Goal: Task Accomplishment & Management: Use online tool/utility

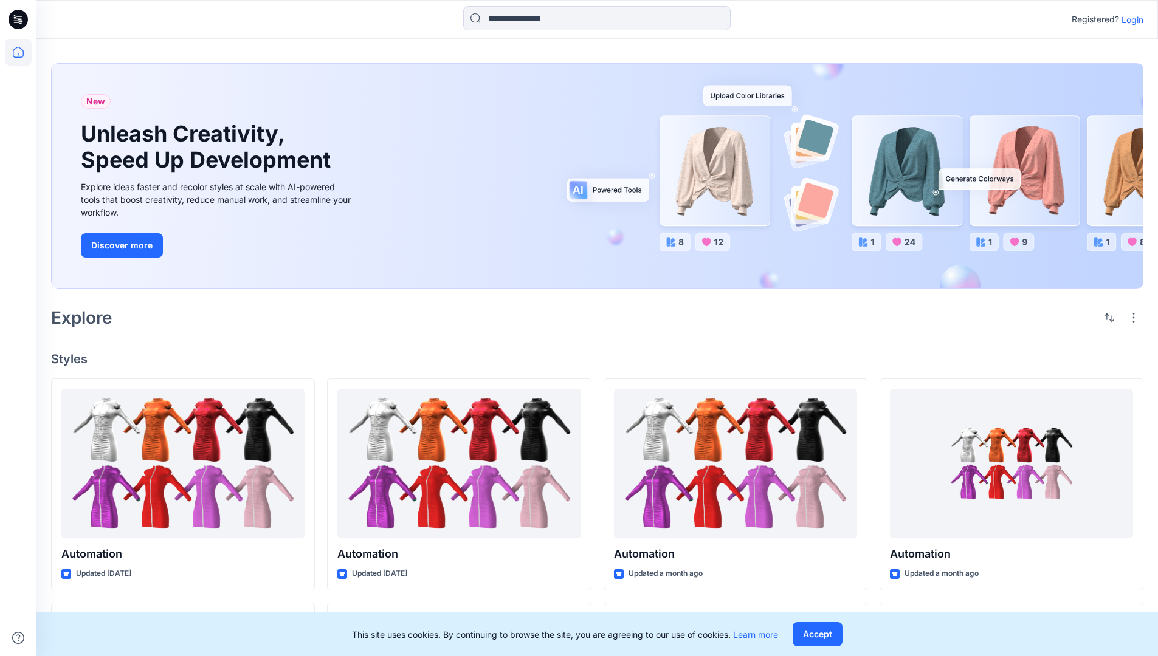
click at [1129, 19] on p "Login" at bounding box center [1132, 19] width 22 height 13
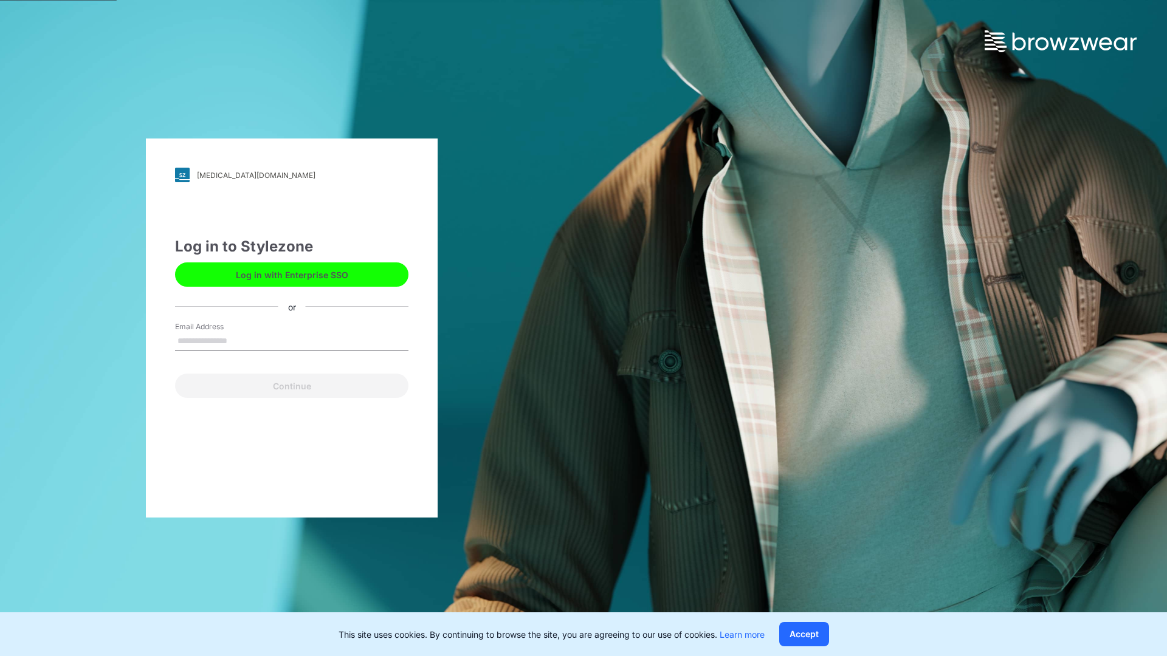
click at [240, 340] on input "Email Address" at bounding box center [291, 341] width 233 height 18
type input "**********"
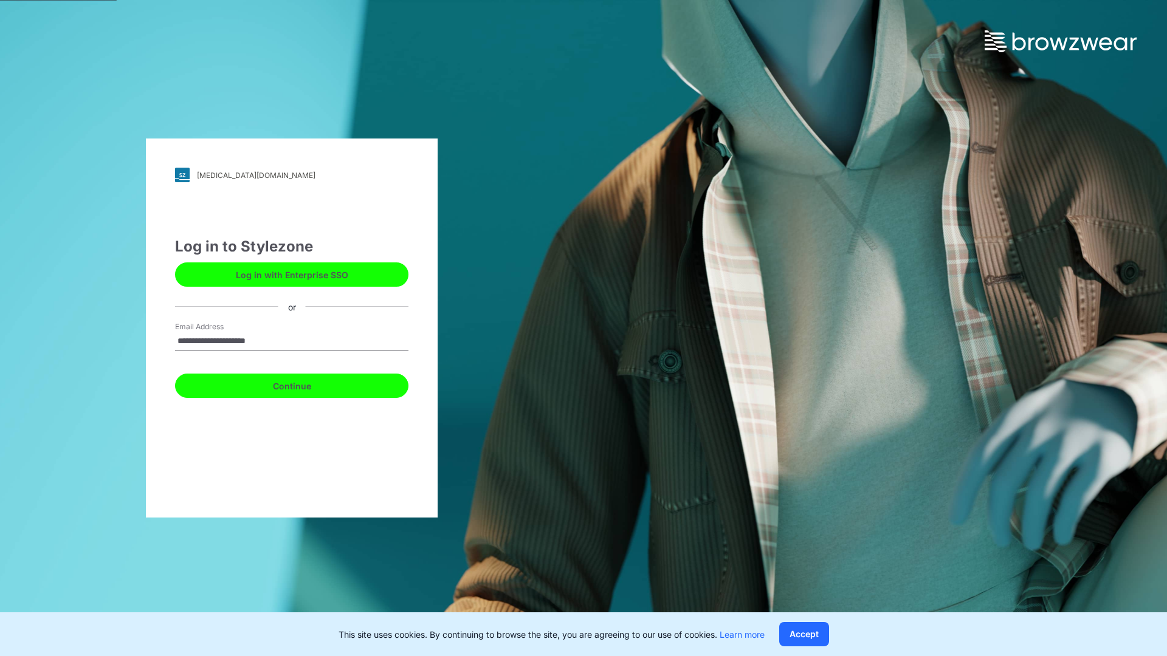
click at [305, 384] on button "Continue" at bounding box center [291, 386] width 233 height 24
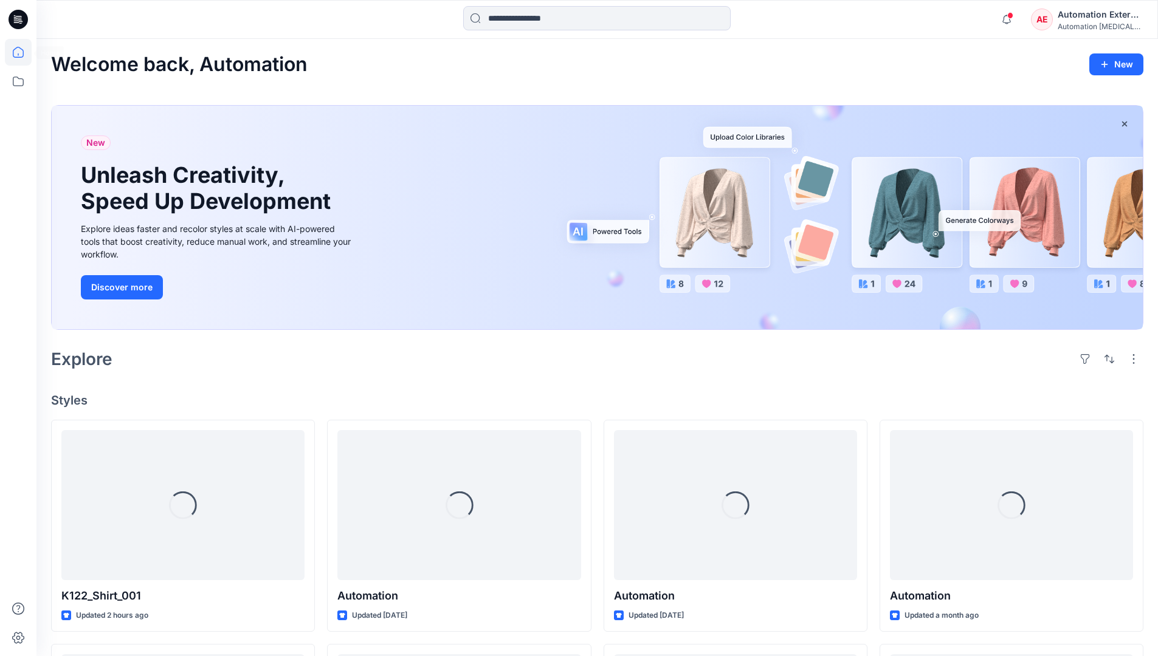
click at [23, 52] on icon at bounding box center [18, 52] width 11 height 11
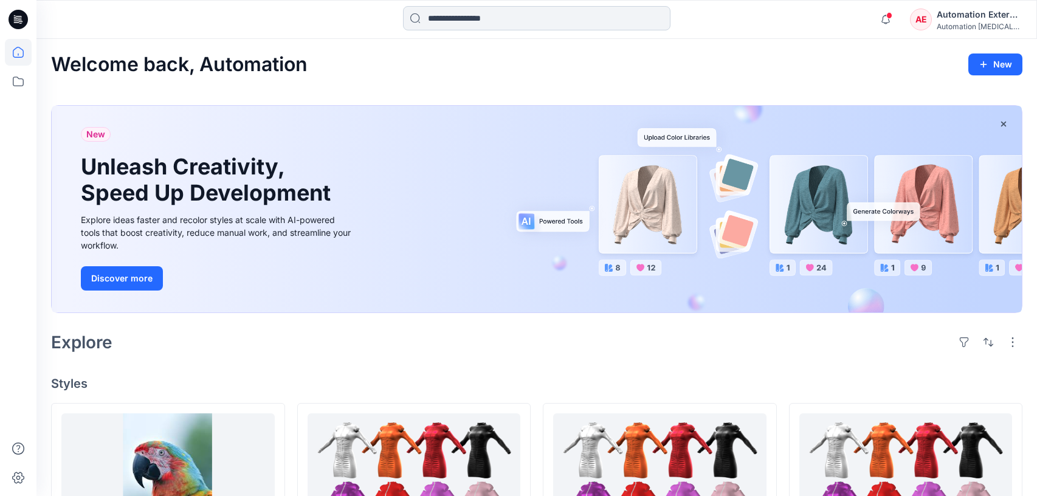
click at [474, 24] on input at bounding box center [536, 18] width 267 height 24
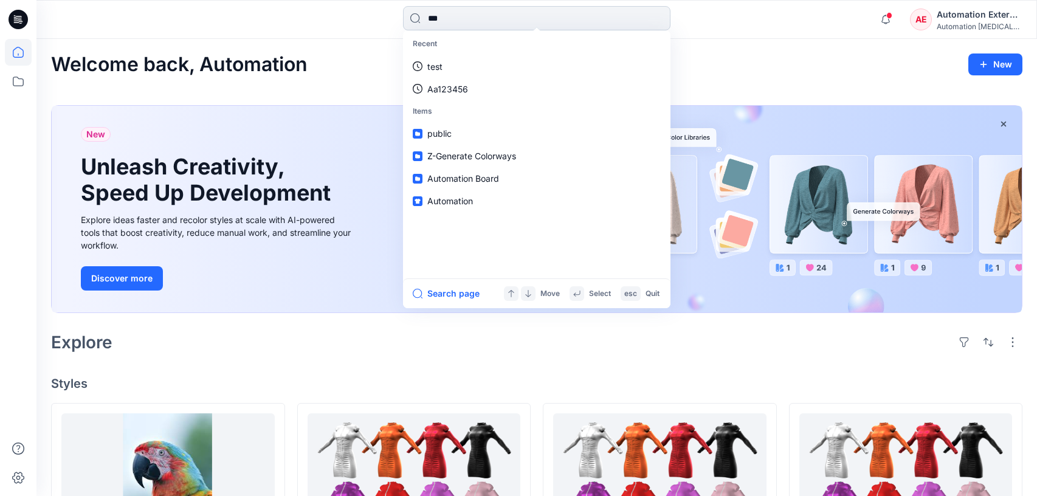
type input "****"
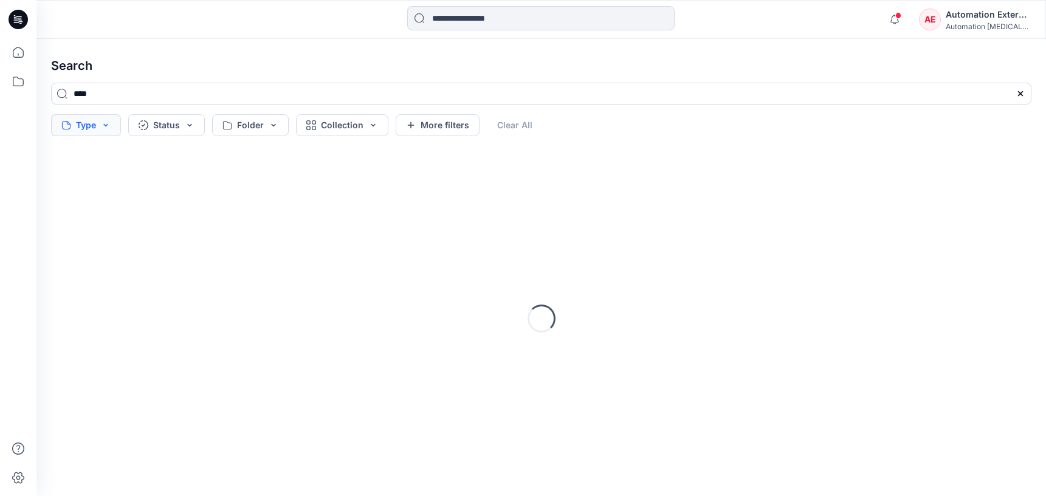
click at [91, 128] on button "Type" at bounding box center [86, 125] width 70 height 22
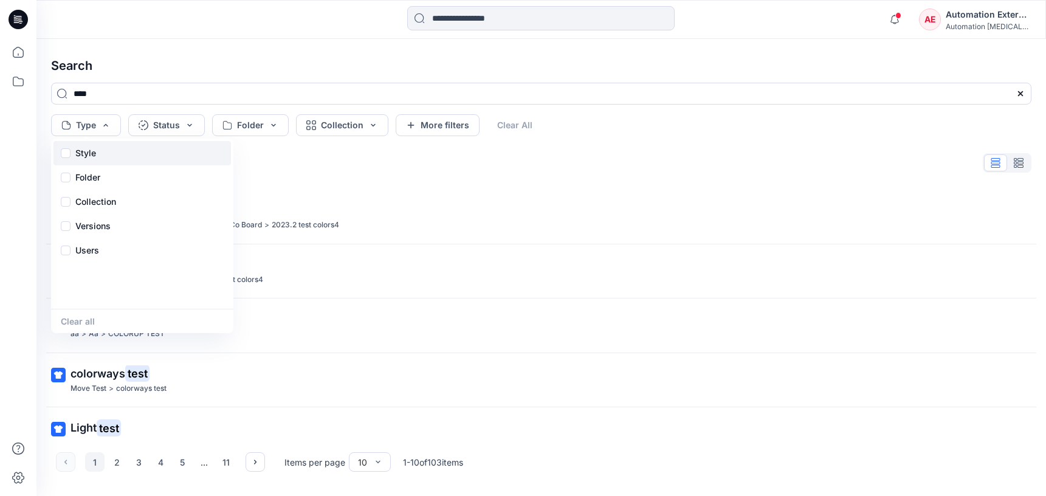
click at [89, 157] on p "Style" at bounding box center [85, 153] width 21 height 15
click at [104, 180] on div "Folder" at bounding box center [141, 177] width 177 height 24
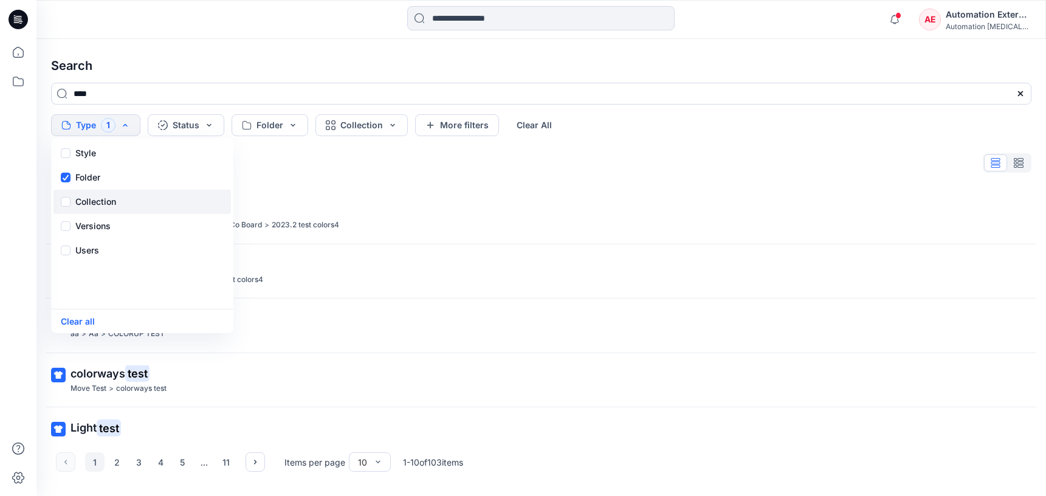
click at [105, 196] on p "Collection" at bounding box center [95, 201] width 41 height 15
click at [109, 222] on p "Versions" at bounding box center [92, 226] width 35 height 15
click at [100, 256] on div "Users" at bounding box center [141, 250] width 177 height 24
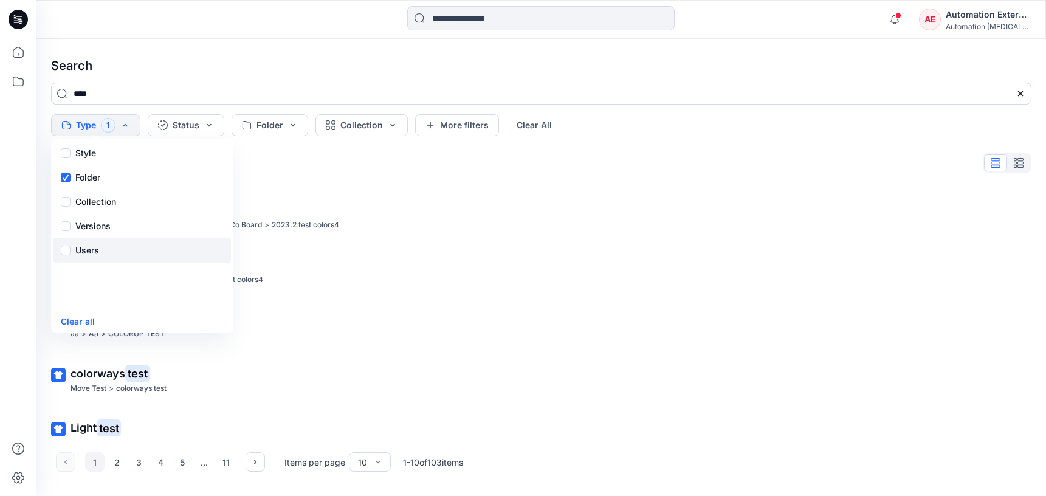
click at [100, 256] on div "Users" at bounding box center [141, 250] width 177 height 24
click at [195, 131] on button "Status" at bounding box center [186, 125] width 77 height 22
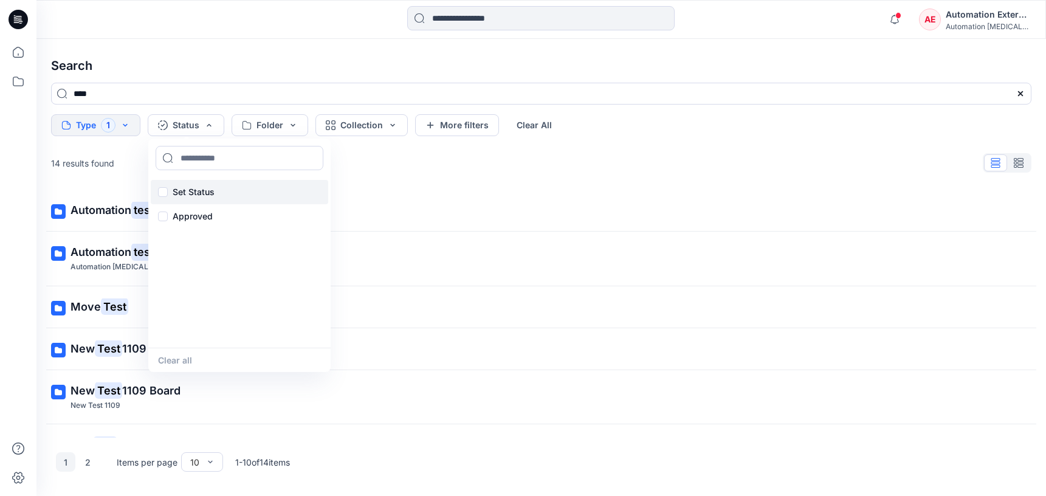
click at [196, 188] on p "Set Status" at bounding box center [194, 192] width 42 height 15
click at [205, 159] on input at bounding box center [240, 158] width 168 height 24
type input "**********"
click at [193, 190] on p "Set Status" at bounding box center [194, 192] width 42 height 15
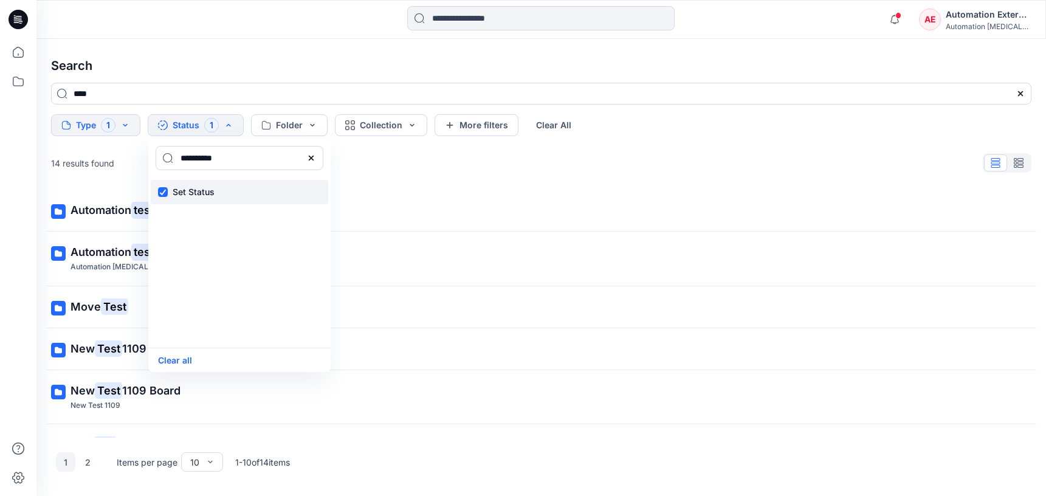
click at [193, 190] on p "Set Status" at bounding box center [194, 192] width 42 height 15
click at [314, 160] on icon at bounding box center [311, 158] width 10 height 10
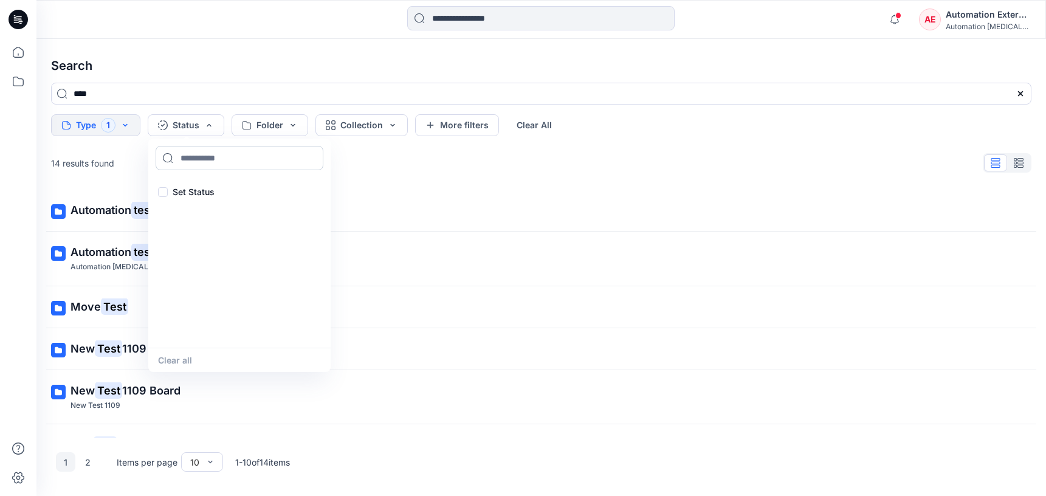
click at [264, 162] on input at bounding box center [240, 158] width 168 height 24
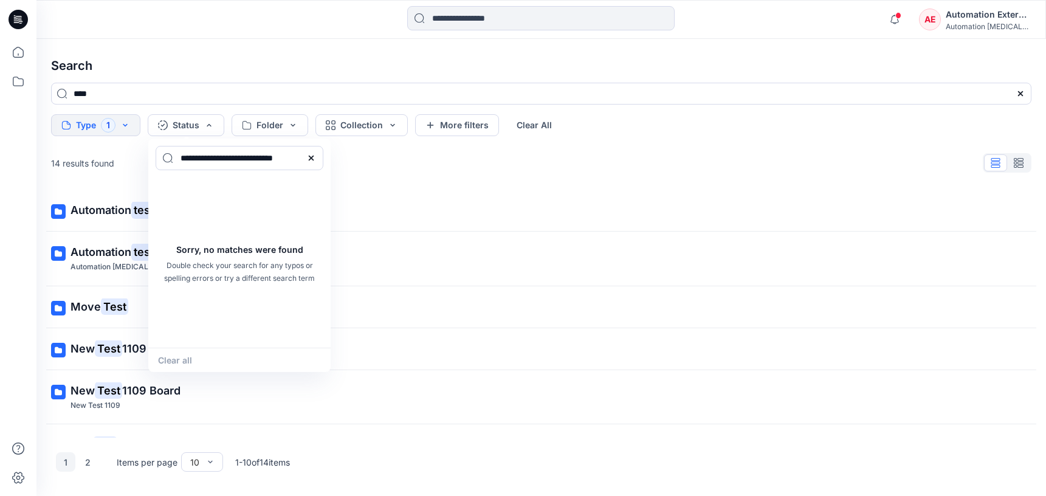
type input "**********"
click at [188, 356] on div "Clear all" at bounding box center [239, 360] width 182 height 24
click at [315, 158] on icon at bounding box center [311, 158] width 10 height 10
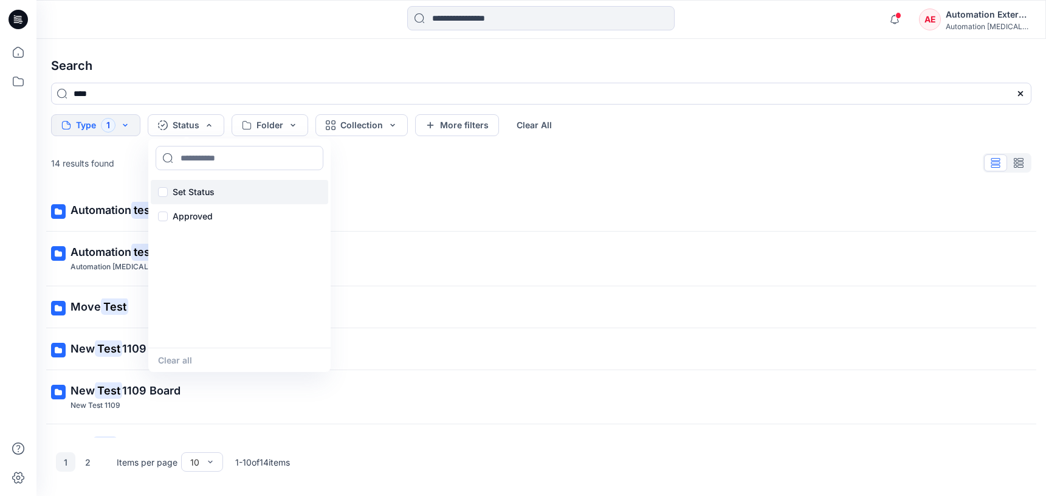
click at [197, 190] on p "Set Status" at bounding box center [194, 192] width 42 height 15
click at [187, 361] on button "Clear all" at bounding box center [175, 360] width 34 height 14
click at [279, 125] on button "Folder" at bounding box center [270, 125] width 77 height 22
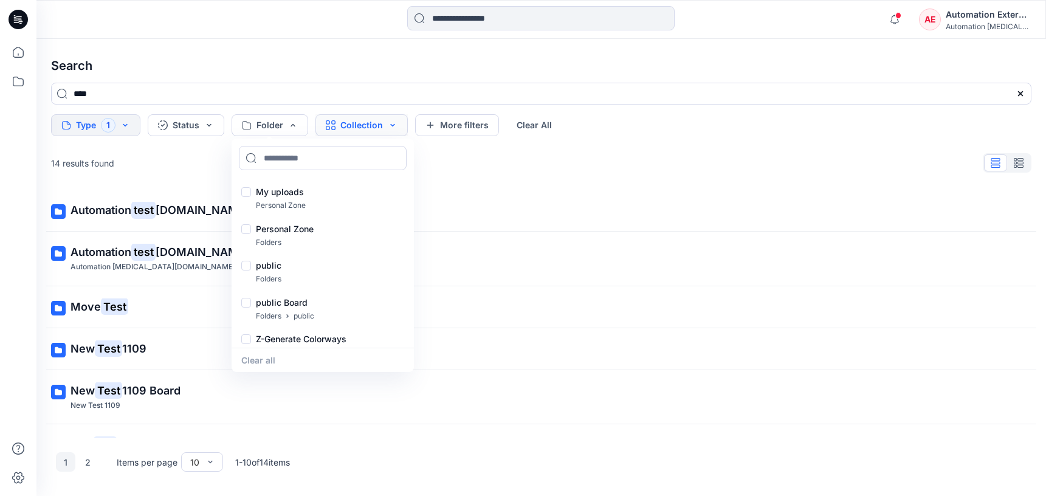
click at [348, 129] on button "Collection" at bounding box center [361, 125] width 92 height 22
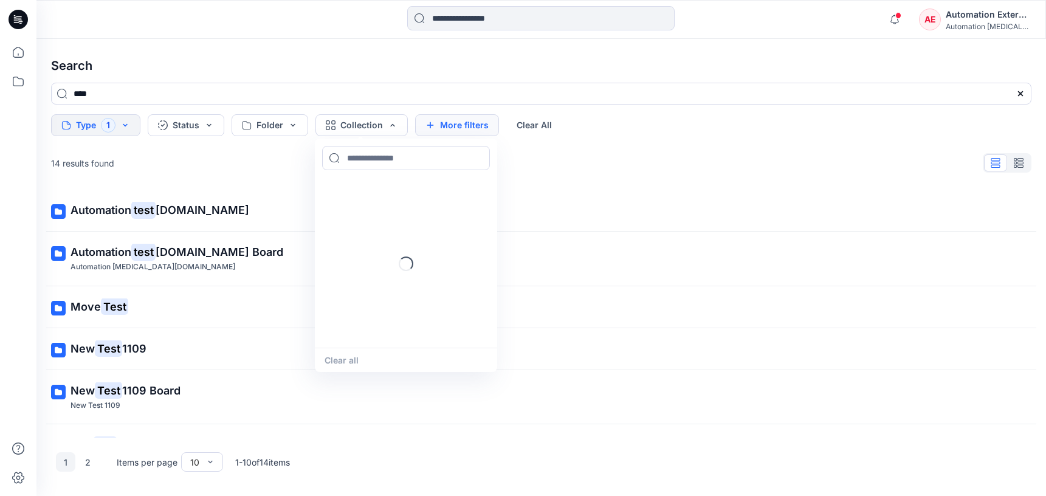
click at [483, 122] on button "More filters" at bounding box center [457, 125] width 84 height 22
click at [531, 122] on button "Metadata" at bounding box center [562, 125] width 89 height 22
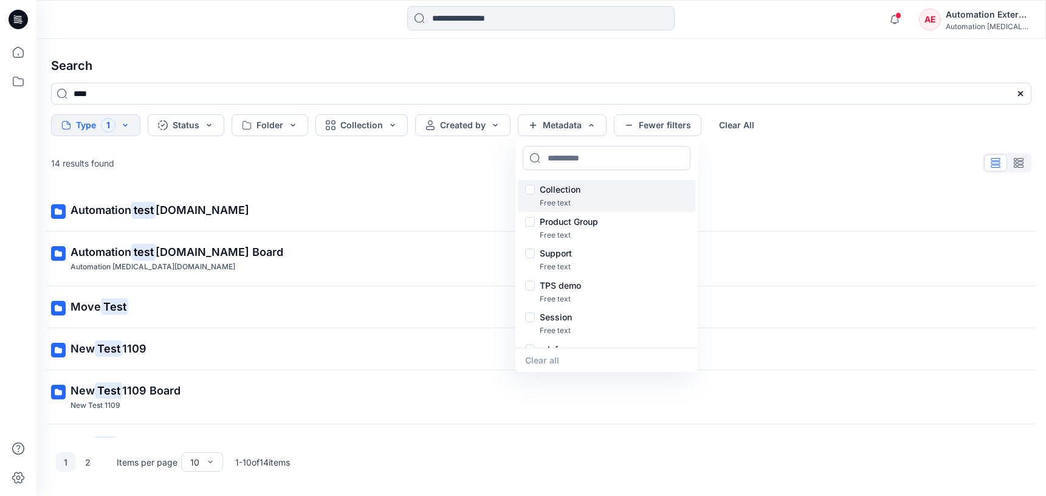
click at [564, 191] on p "Collection" at bounding box center [560, 189] width 41 height 15
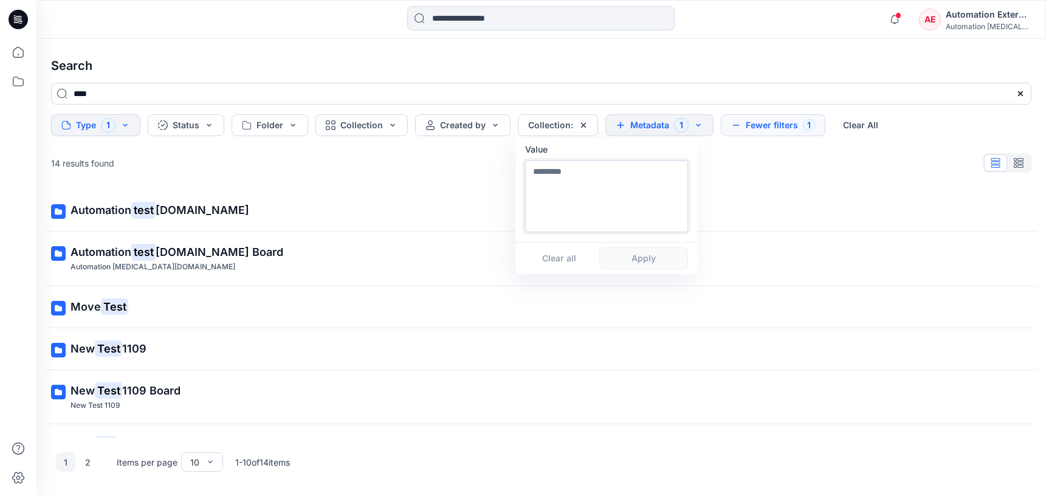
click at [564, 211] on textarea at bounding box center [606, 196] width 163 height 72
type textarea "**********"
click at [642, 265] on button "Apply" at bounding box center [643, 258] width 89 height 22
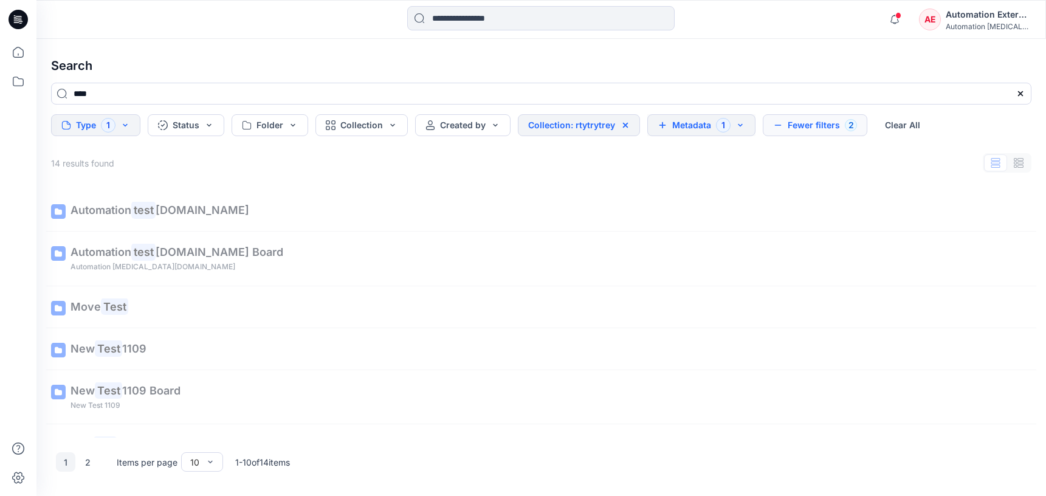
click at [698, 128] on button "Metadata 1" at bounding box center [701, 125] width 108 height 22
click at [811, 122] on button "Fewer filters 2" at bounding box center [815, 125] width 105 height 22
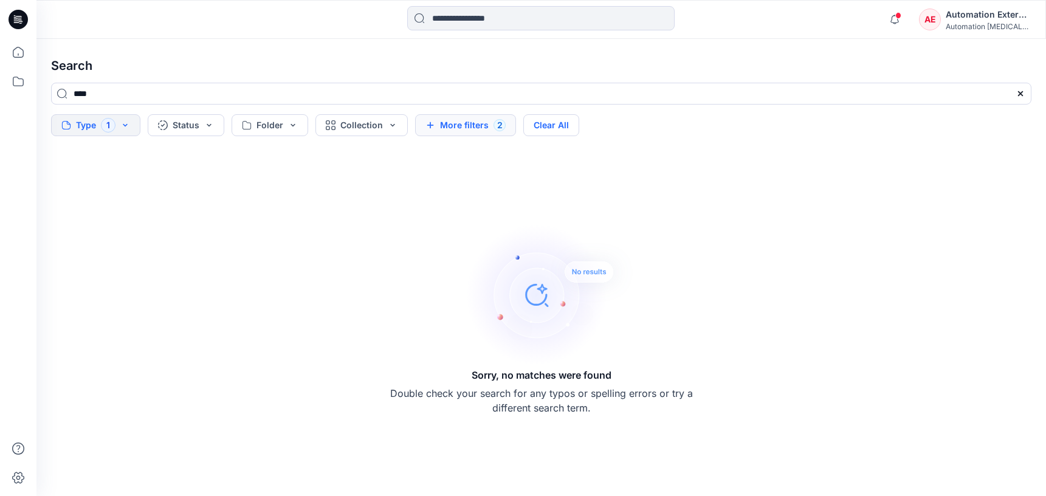
click at [569, 128] on button "Clear All" at bounding box center [551, 125] width 56 height 22
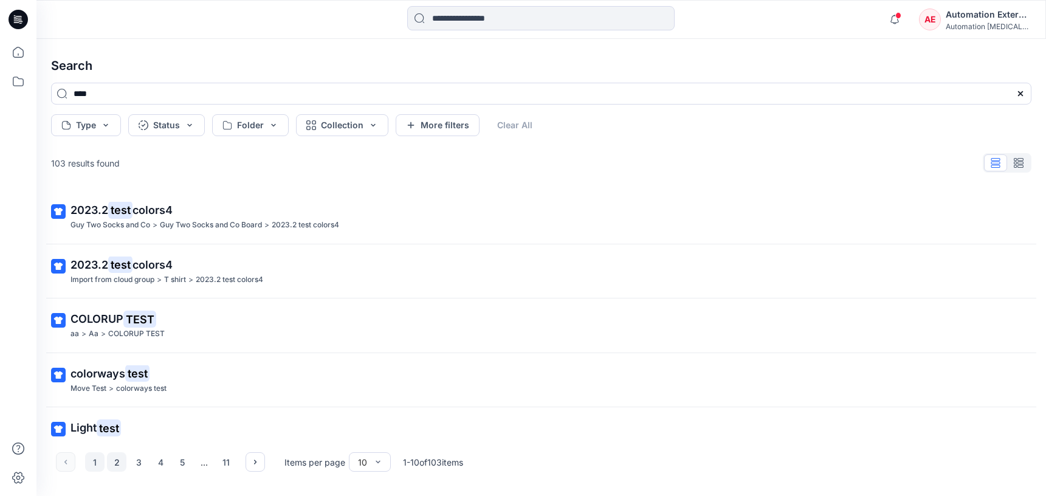
click at [113, 463] on button "2" at bounding box center [116, 461] width 19 height 19
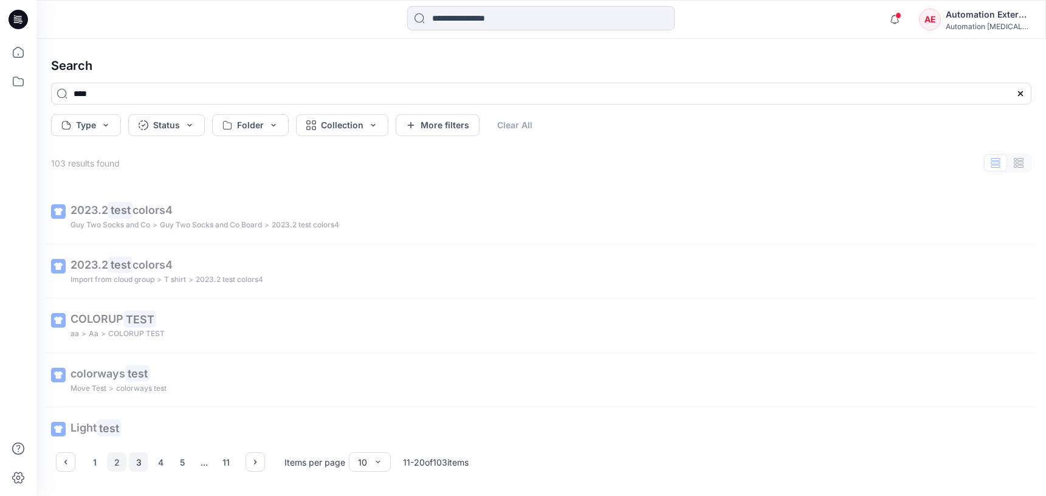
click at [141, 463] on button "3" at bounding box center [138, 461] width 19 height 19
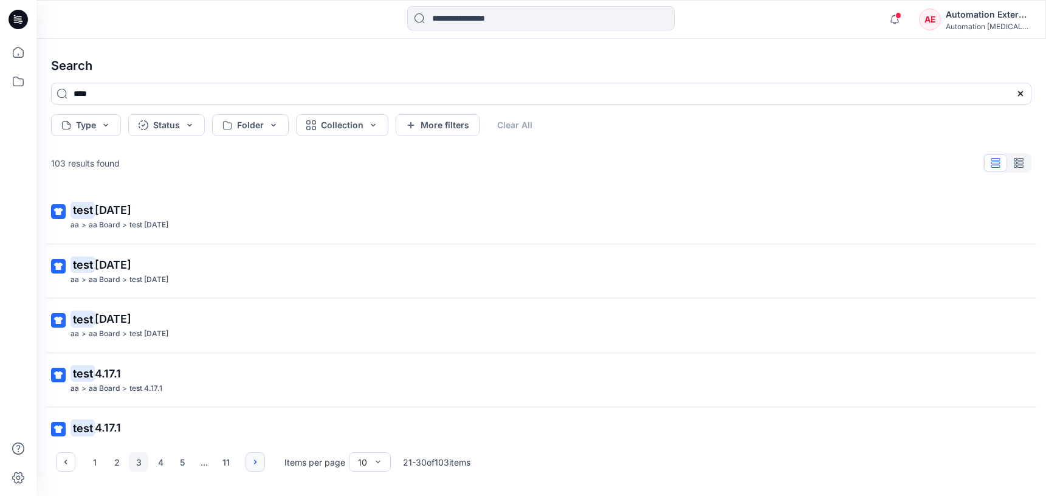
click at [254, 461] on icon "button" at bounding box center [255, 462] width 10 height 10
click at [74, 462] on button "button" at bounding box center [65, 461] width 19 height 19
click at [989, 19] on div "Automation External" at bounding box center [987, 14] width 85 height 15
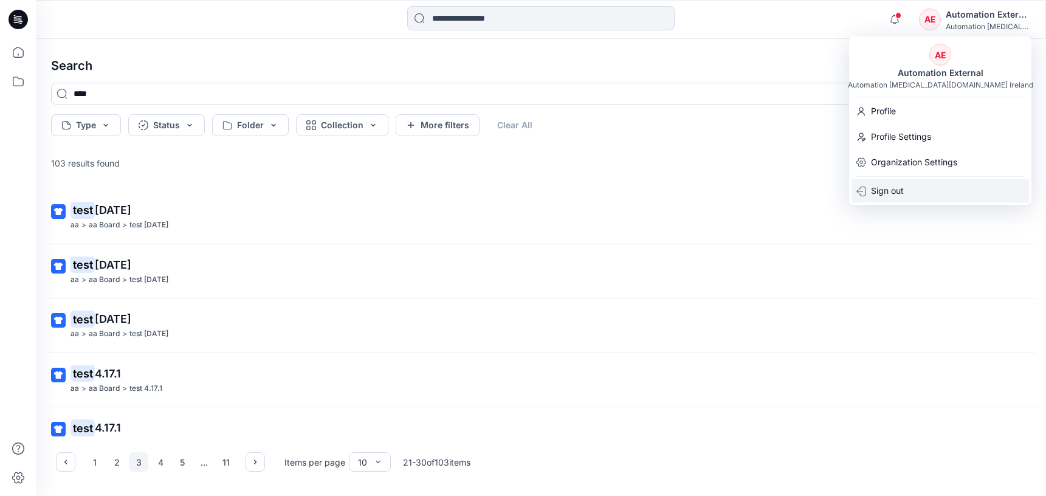
click at [910, 189] on div "Sign out" at bounding box center [939, 190] width 177 height 23
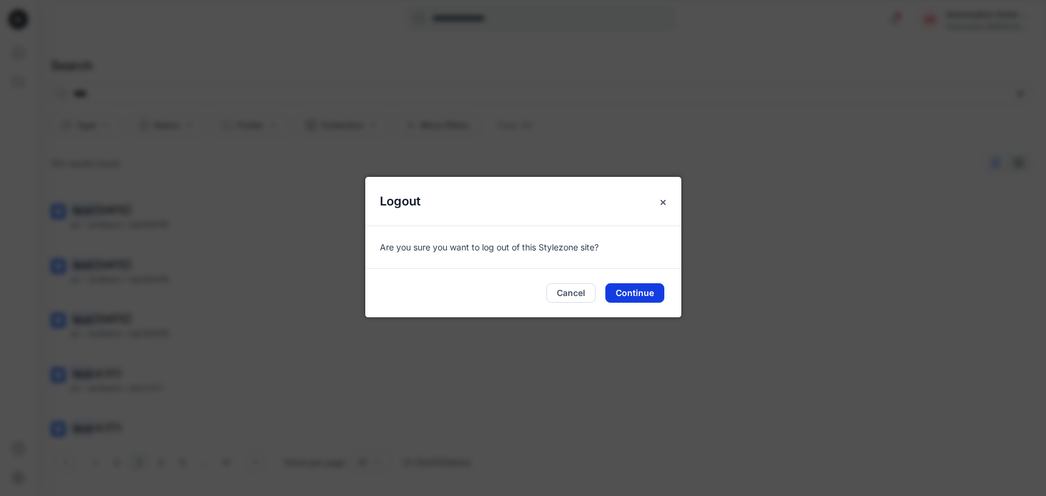
click at [642, 288] on button "Continue" at bounding box center [634, 292] width 59 height 19
